Goal: Check status

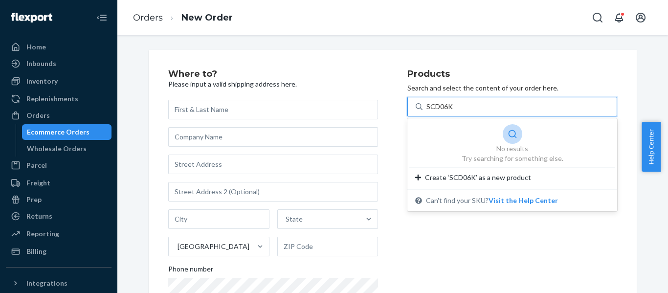
type input "SCD06K"
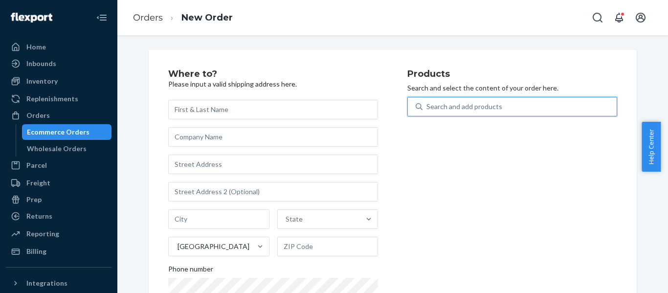
paste input "REST-SCD06K-N"
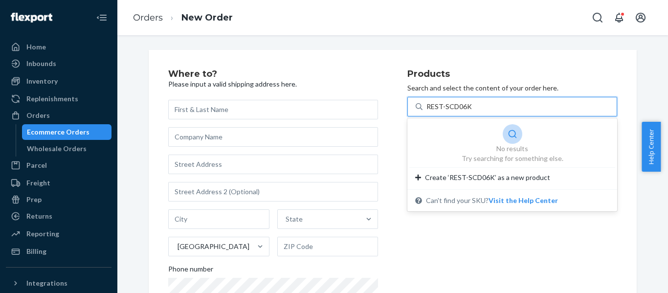
click at [440, 107] on input "REST-SCD06K" at bounding box center [448, 107] width 45 height 10
click at [449, 110] on input "SCD06K" at bounding box center [439, 107] width 27 height 10
type input "SCD06K"
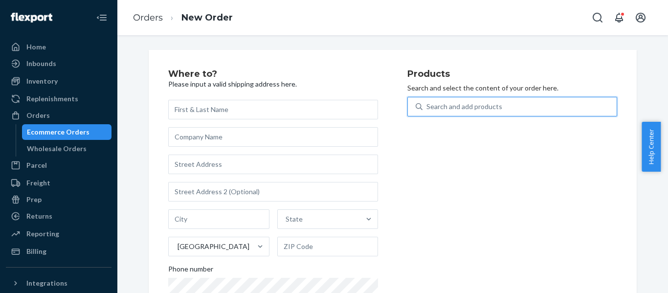
paste input "REST-ESSS02QK"
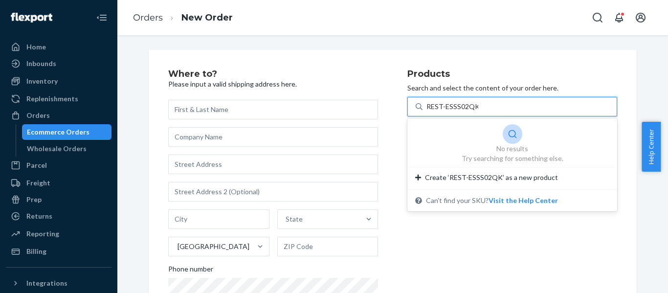
type input "REST-ESSS02QK"
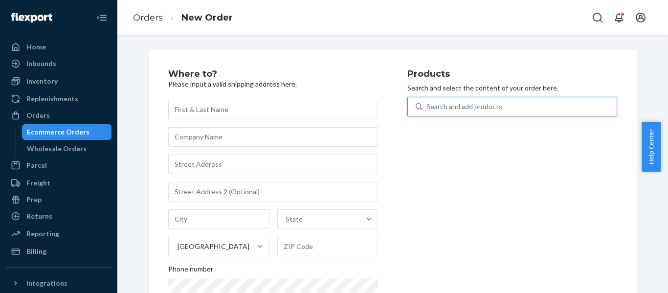
paste input "REST-SCD08K-N"
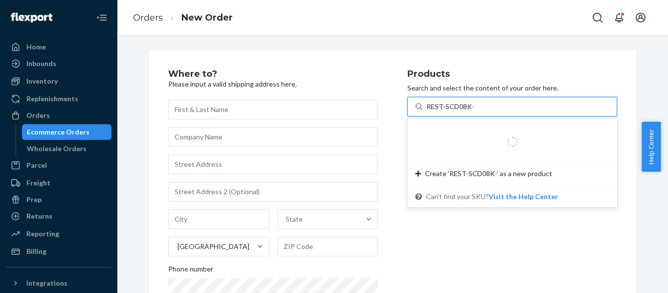
type input "REST-SCD08K"
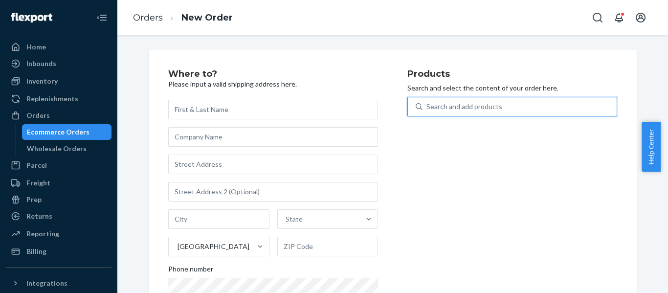
drag, startPoint x: 478, startPoint y: 104, endPoint x: 362, endPoint y: 114, distance: 116.8
click at [362, 114] on div "Where to? Please input a valid shipping address here. State United States Phone…" at bounding box center [392, 200] width 449 height 263
paste input "SCD06K"
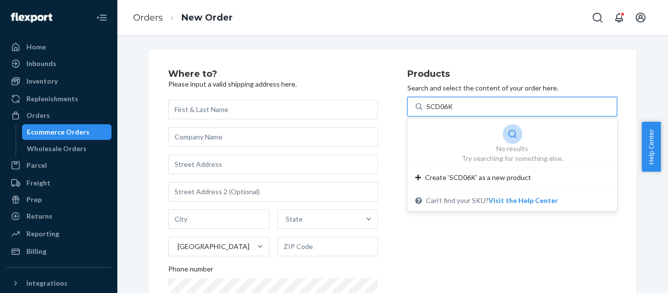
type input "SCD06K"
